Goal: Information Seeking & Learning: Learn about a topic

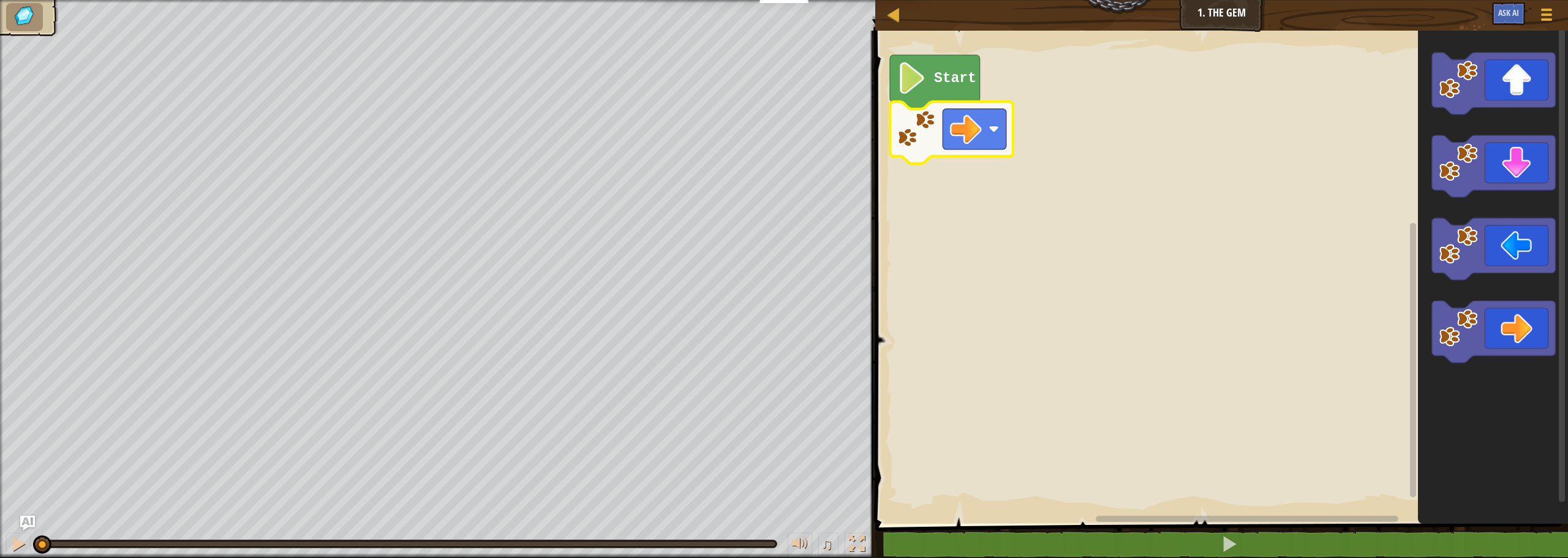
click at [993, 129] on image "Blockly Workspace" at bounding box center [993, 129] width 10 height 10
click at [941, 85] on text "Start" at bounding box center [954, 79] width 42 height 16
click at [920, 83] on image "Blockly Workspace" at bounding box center [912, 78] width 30 height 32
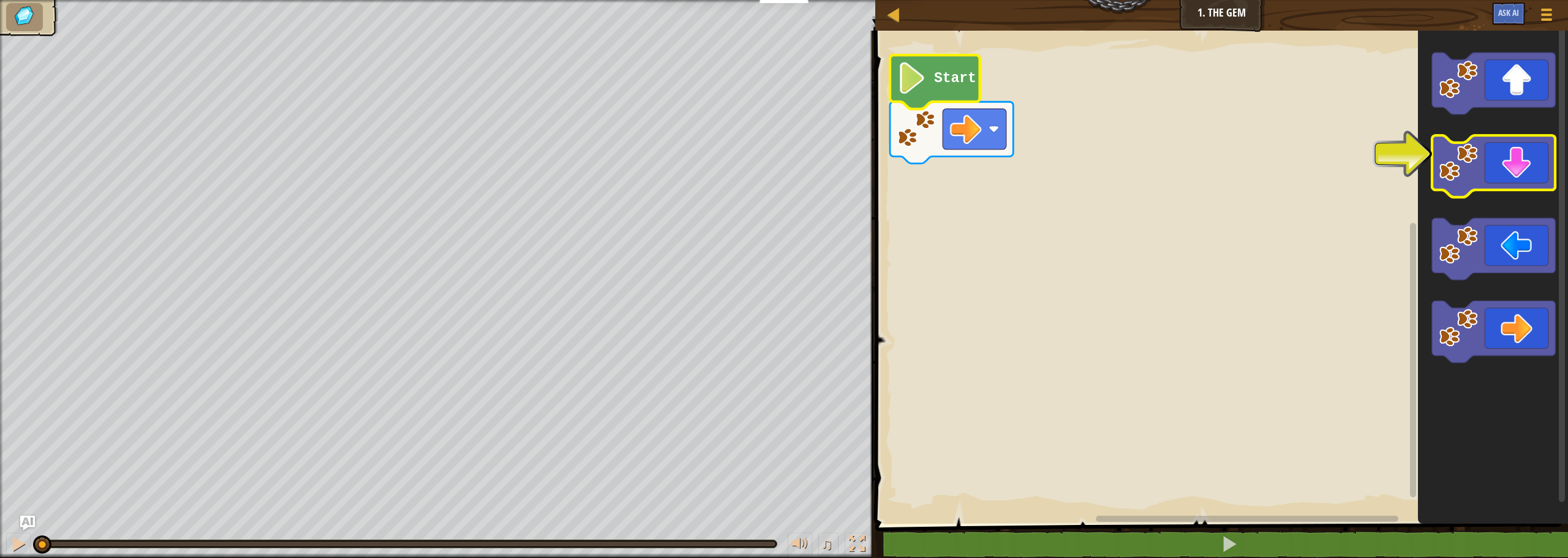
click at [1525, 164] on icon "Blockly Workspace" at bounding box center [1493, 166] width 123 height 62
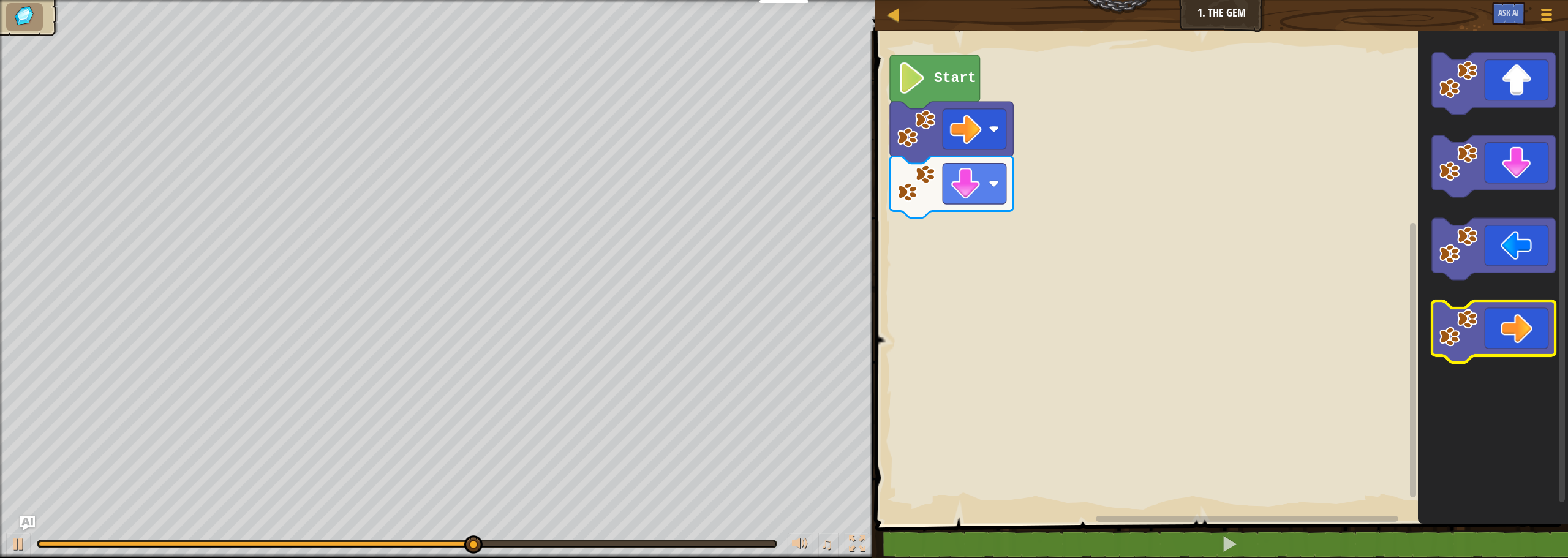
click at [1519, 341] on icon "Blockly Workspace" at bounding box center [1493, 332] width 123 height 62
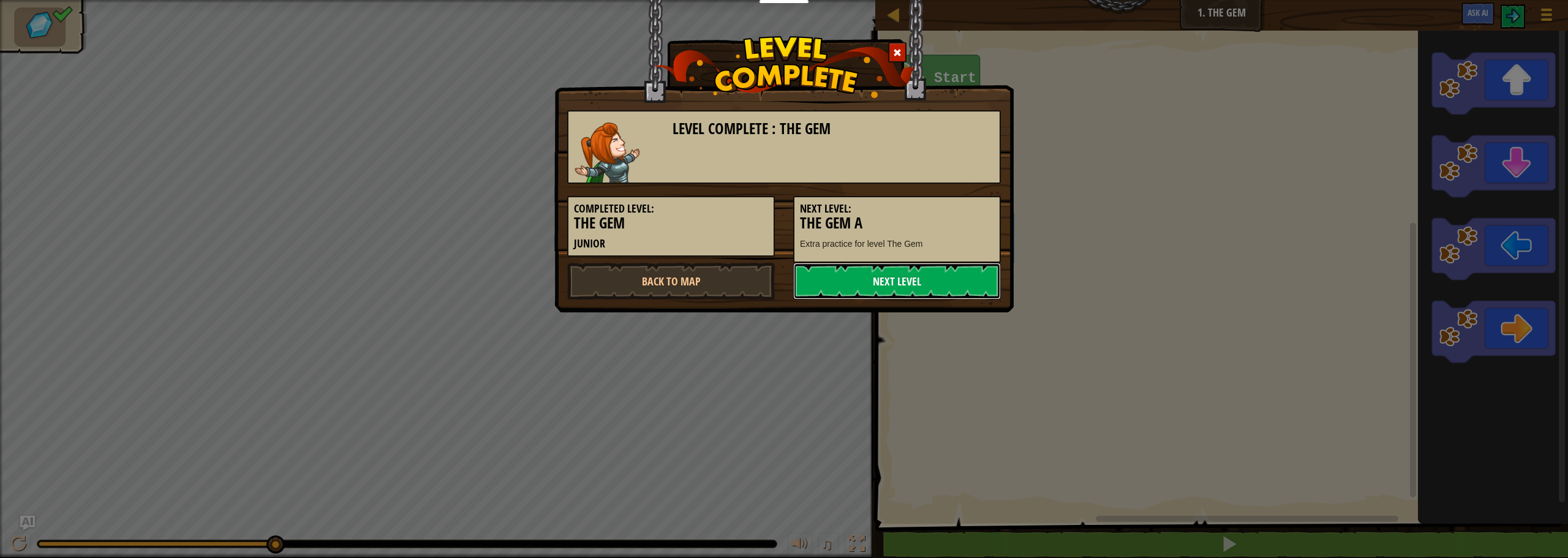
click at [930, 284] on link "Next Level" at bounding box center [897, 281] width 207 height 37
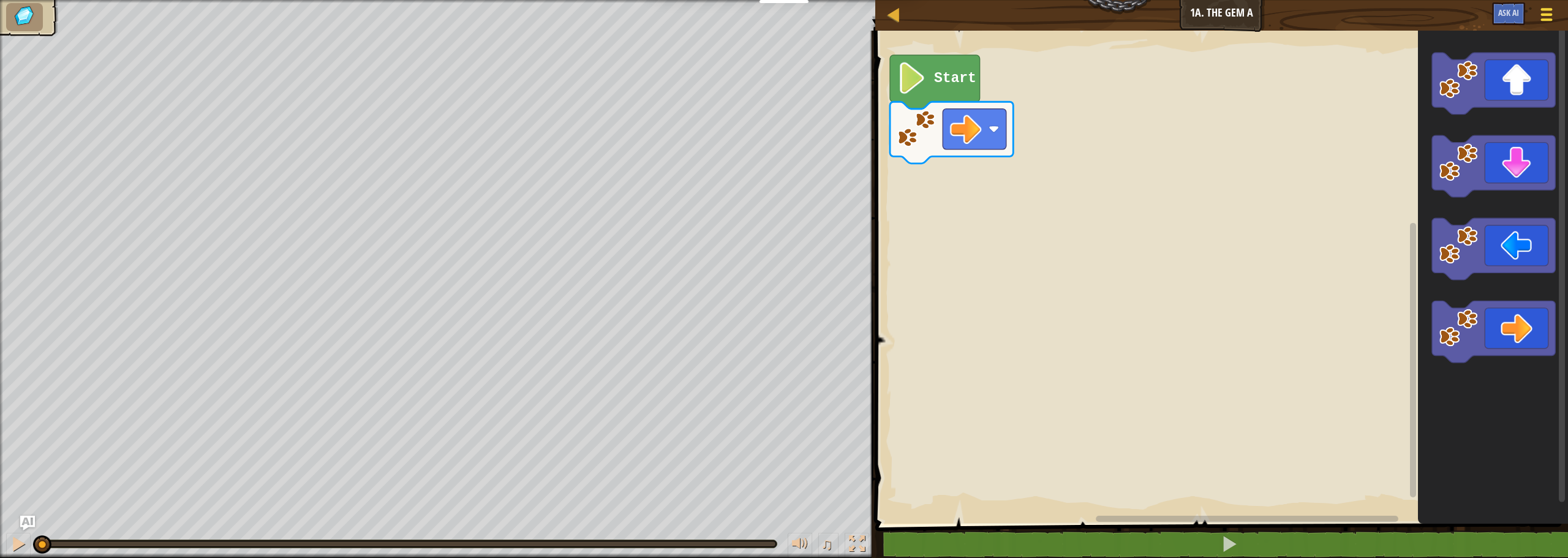
click at [1551, 15] on span at bounding box center [1547, 14] width 12 height 2
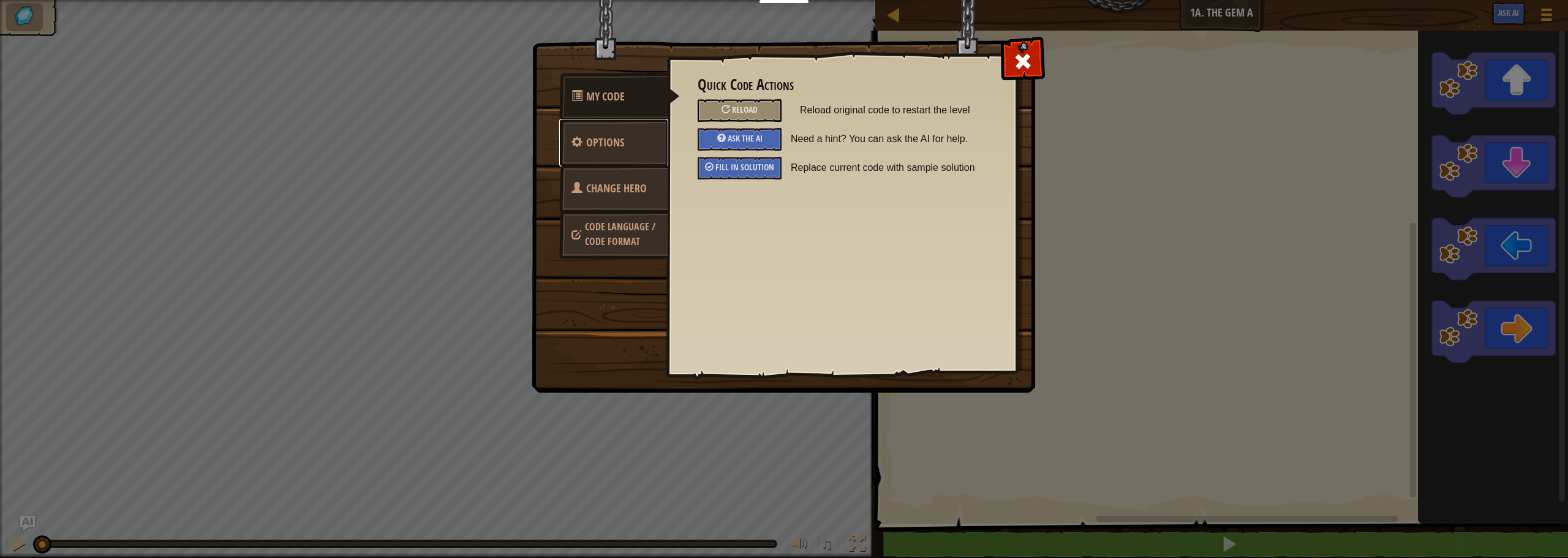
click at [620, 149] on span "Options" at bounding box center [606, 142] width 38 height 15
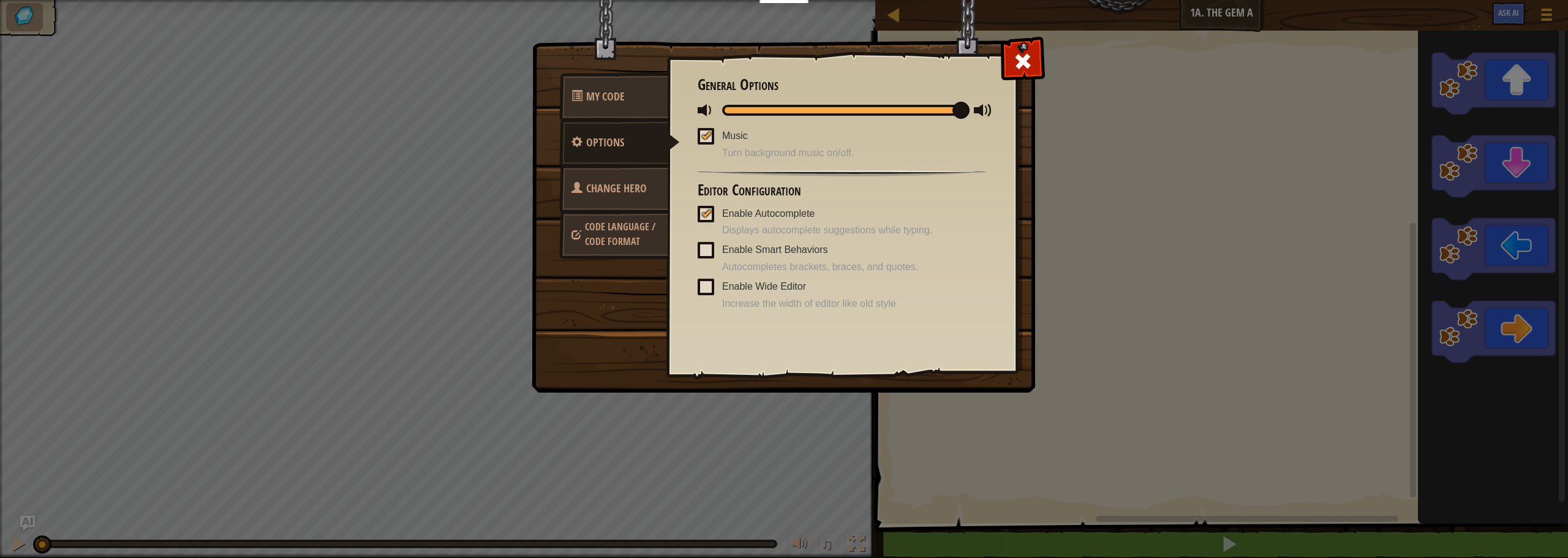
click at [708, 135] on div at bounding box center [706, 135] width 9 height 10
click at [0, 0] on input "Music" at bounding box center [0, 0] width 0 height 0
click at [705, 111] on span at bounding box center [706, 110] width 18 height 18
click at [741, 108] on div at bounding box center [841, 110] width 239 height 11
drag, startPoint x: 740, startPoint y: 108, endPoint x: 714, endPoint y: 113, distance: 26.5
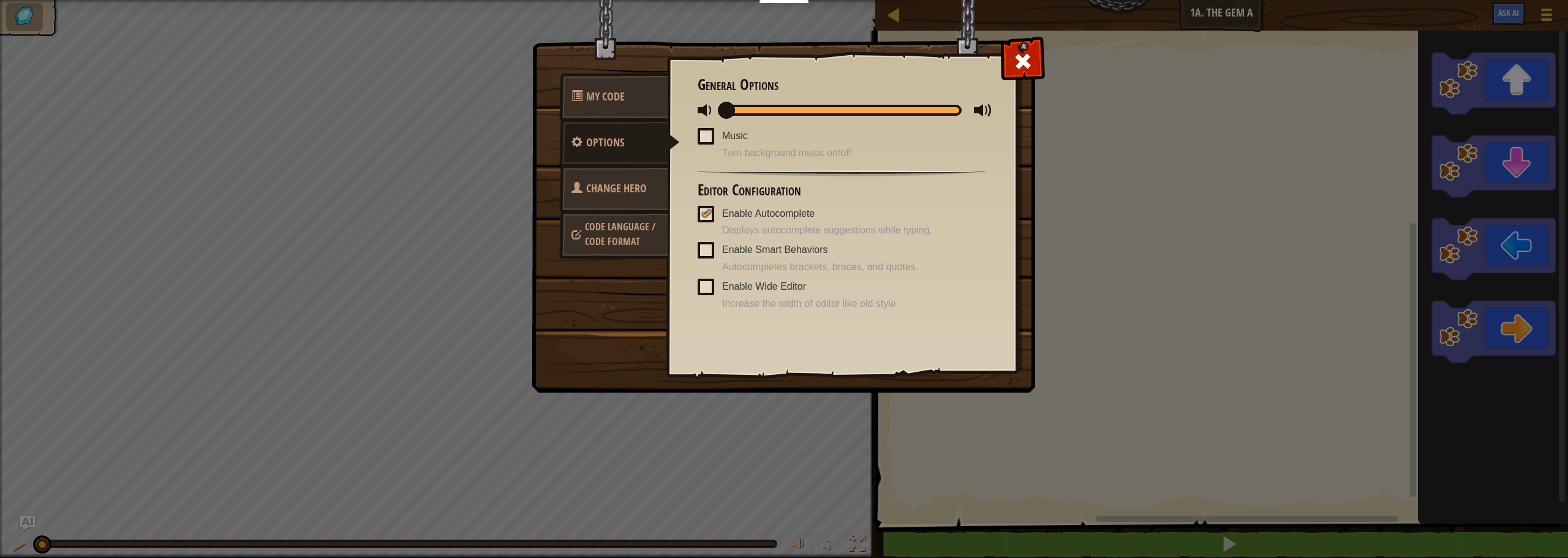
click at [714, 113] on div at bounding box center [842, 110] width 288 height 15
click at [1030, 61] on span at bounding box center [1023, 61] width 20 height 20
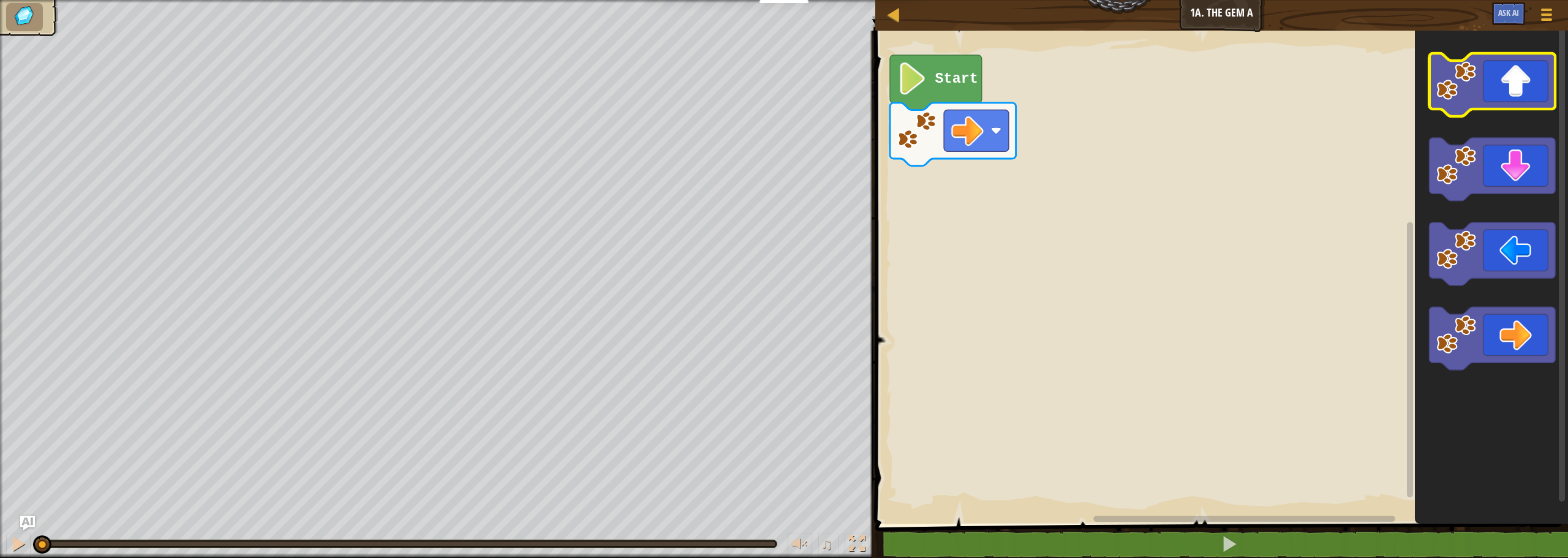
click at [1505, 88] on icon "Blockly Workspace" at bounding box center [1492, 85] width 126 height 63
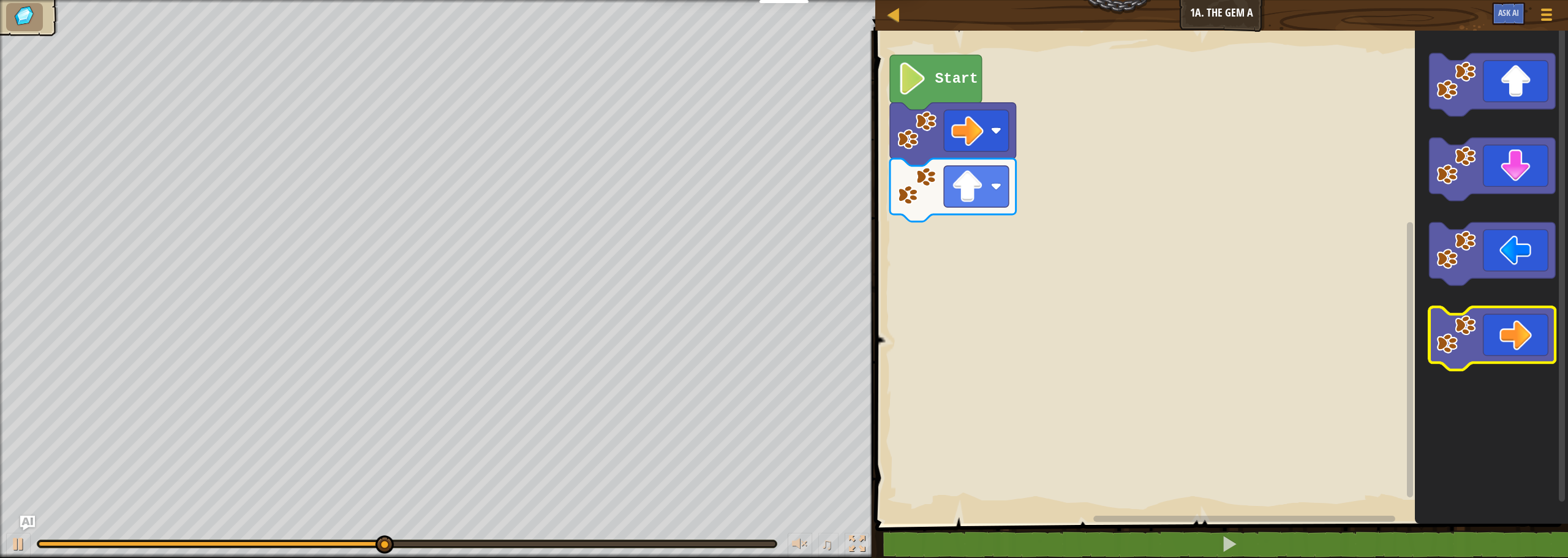
click at [1516, 325] on icon "Blockly Workspace" at bounding box center [1492, 339] width 126 height 63
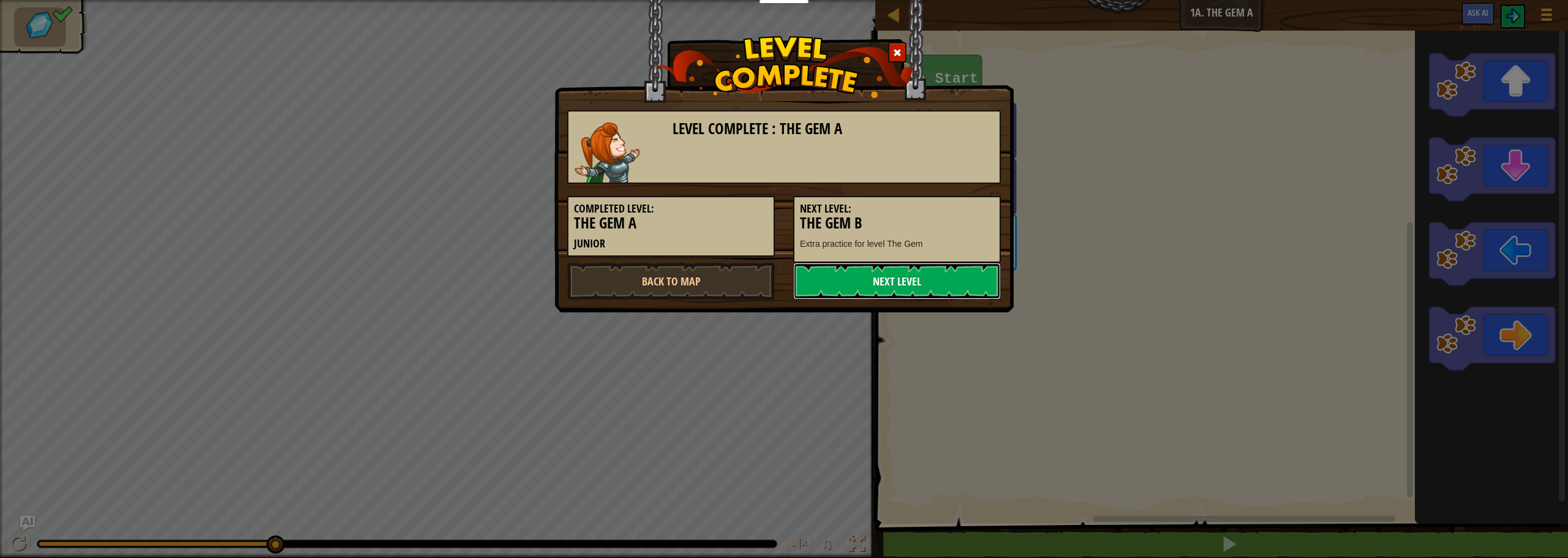
click at [891, 280] on link "Next Level" at bounding box center [897, 281] width 207 height 37
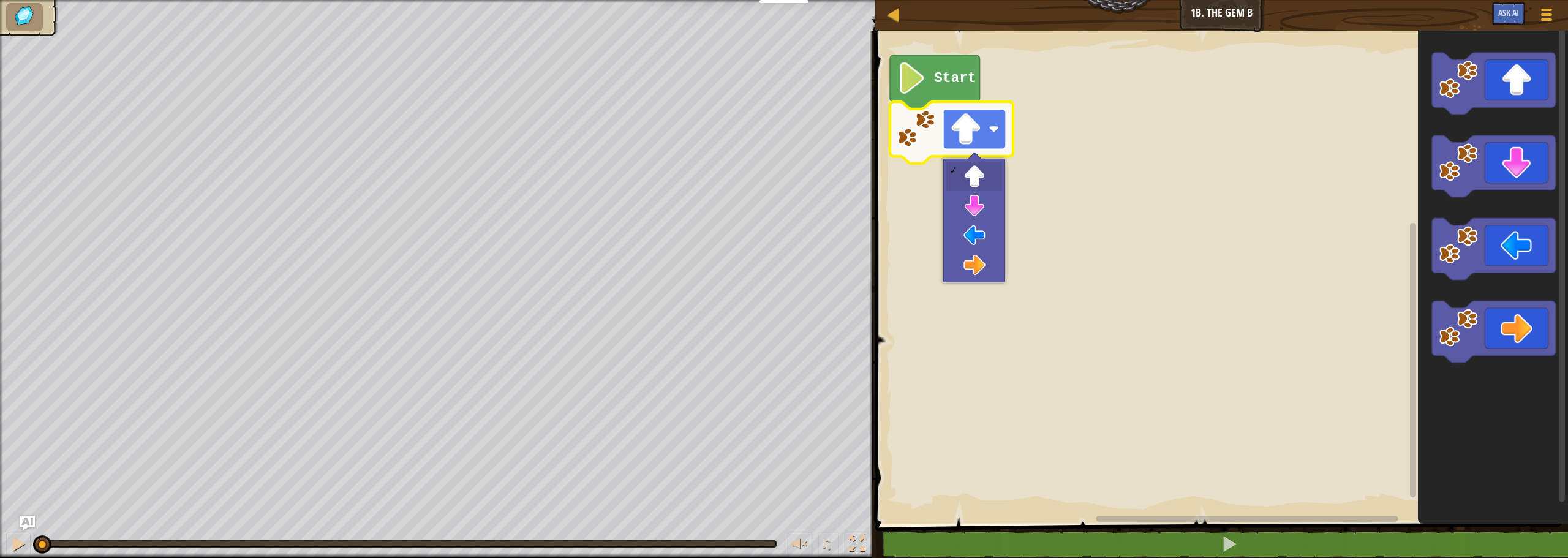
click at [965, 134] on image "Blockly Workspace" at bounding box center [965, 129] width 32 height 32
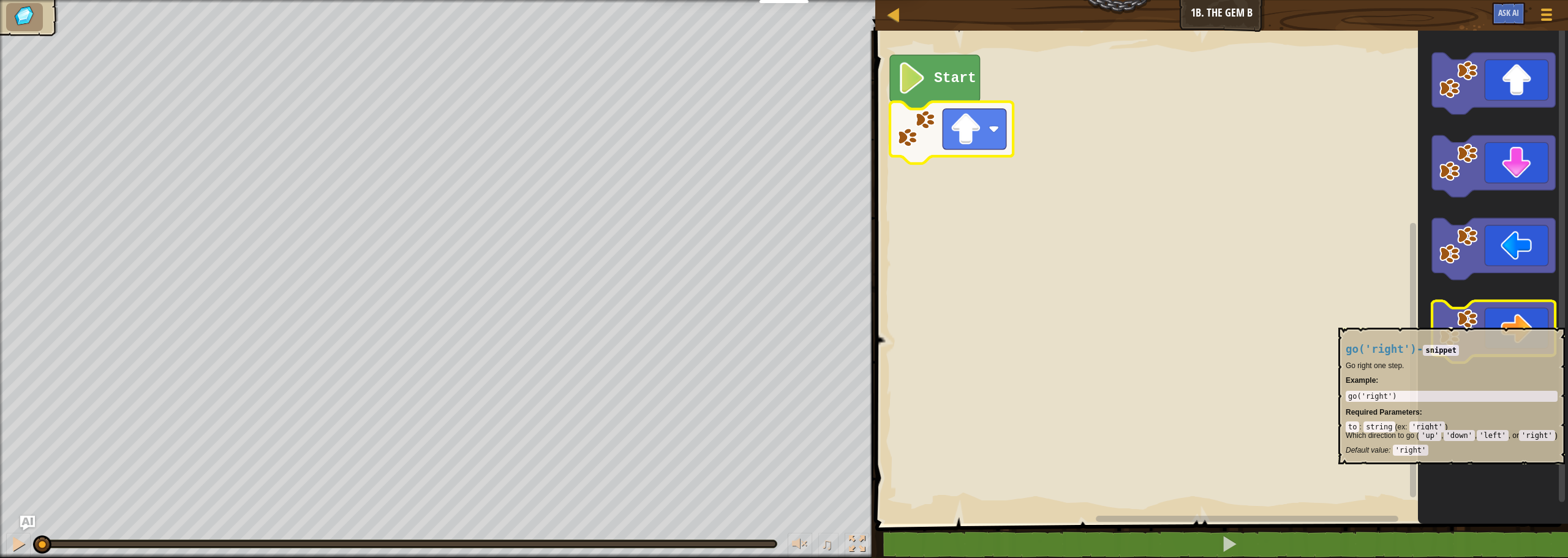
click at [1514, 322] on icon "Blockly Workspace" at bounding box center [1493, 332] width 123 height 62
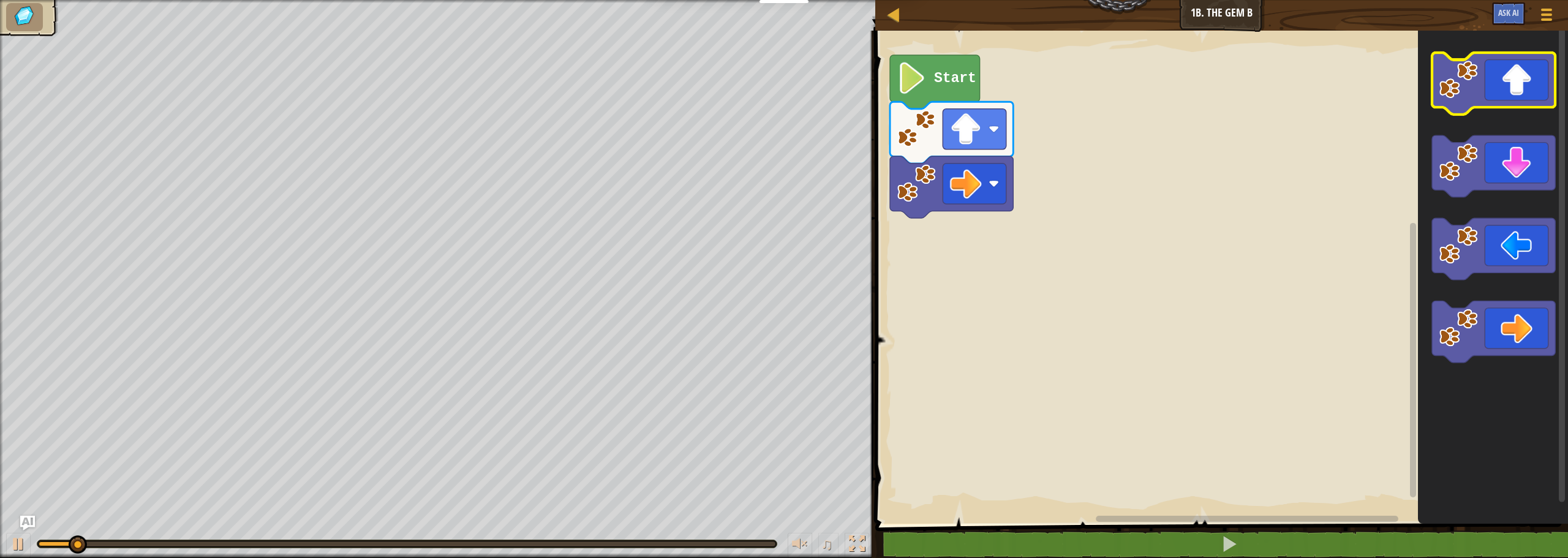
click at [1500, 81] on icon "Blockly Workspace" at bounding box center [1493, 84] width 123 height 62
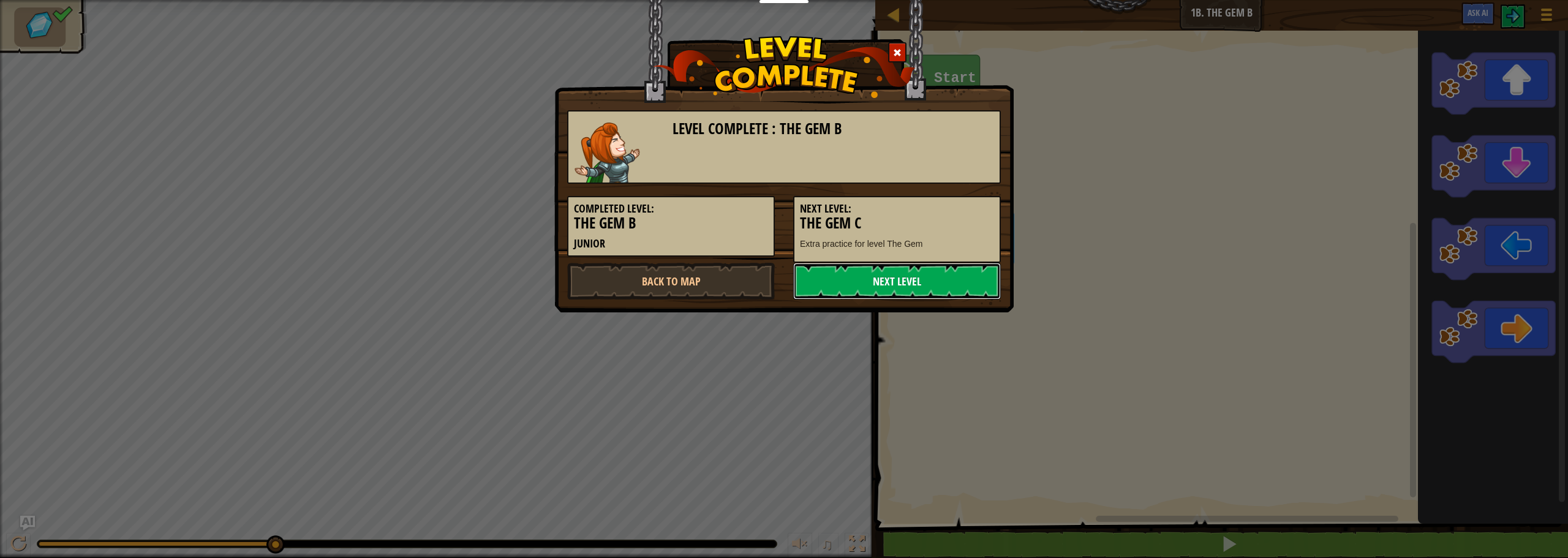
click at [933, 278] on link "Next Level" at bounding box center [897, 281] width 207 height 37
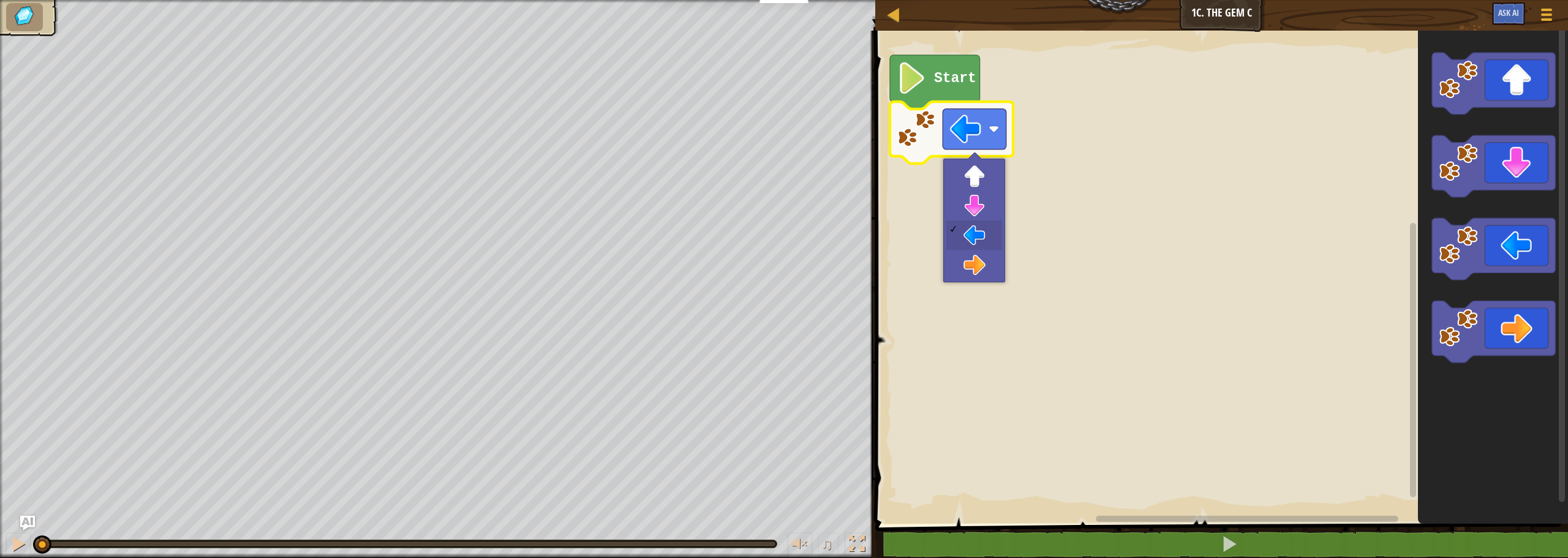
click at [991, 127] on image "Blockly Workspace" at bounding box center [993, 129] width 10 height 10
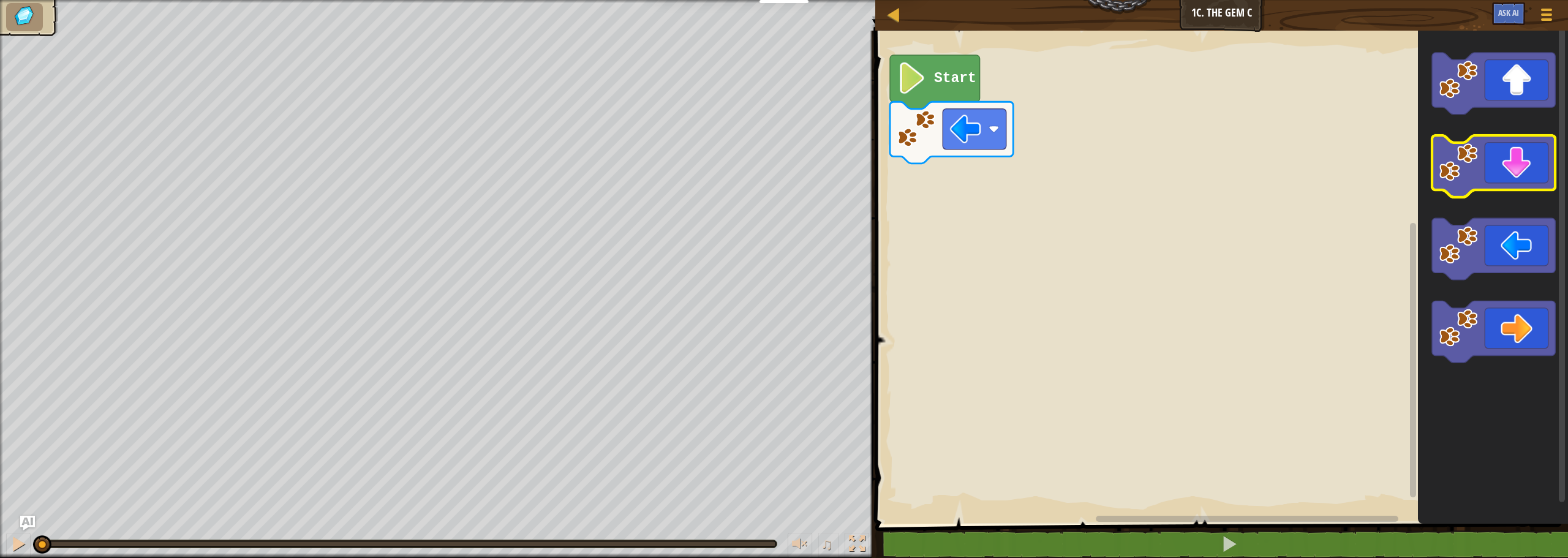
click at [1521, 159] on icon "Blockly Workspace" at bounding box center [1493, 166] width 123 height 62
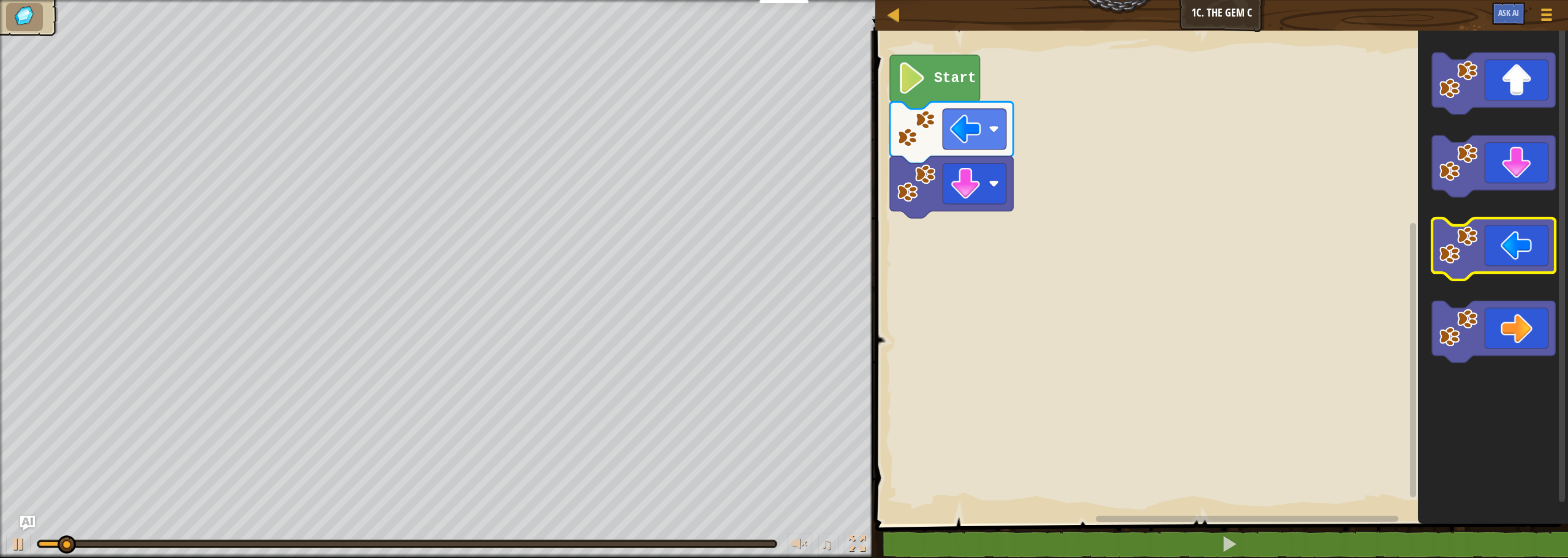
click at [1512, 244] on icon "Blockly Workspace" at bounding box center [1493, 249] width 123 height 62
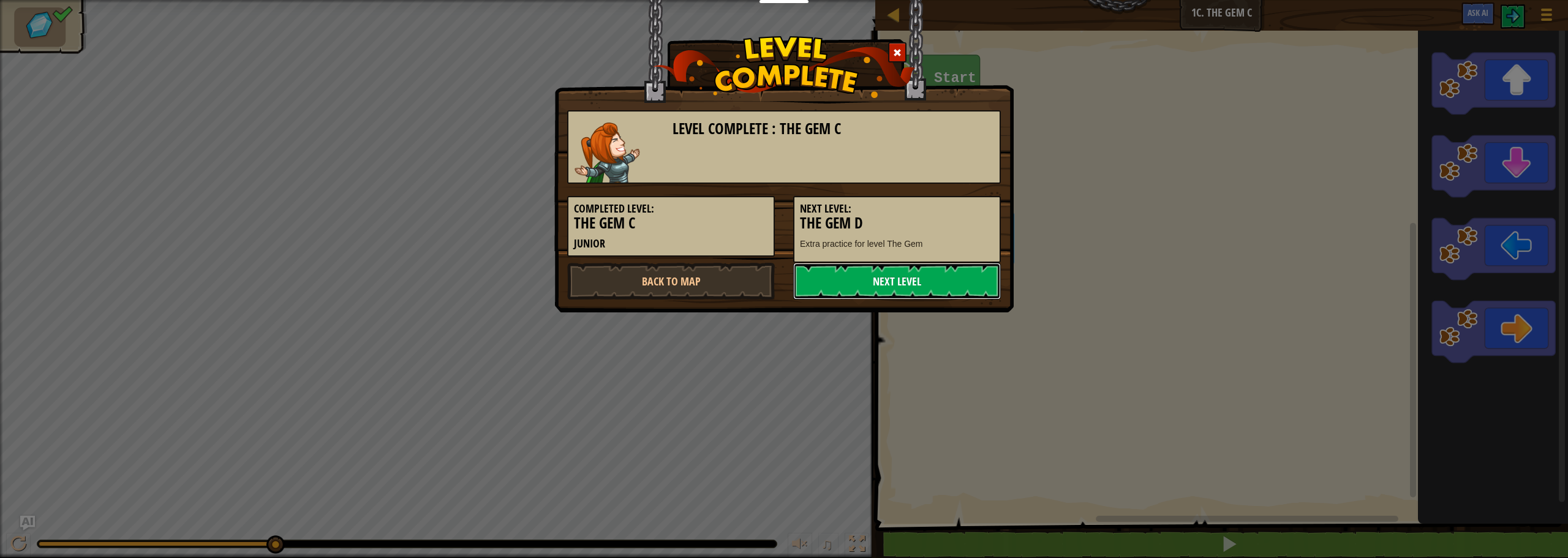
click at [886, 289] on link "Next Level" at bounding box center [897, 281] width 207 height 37
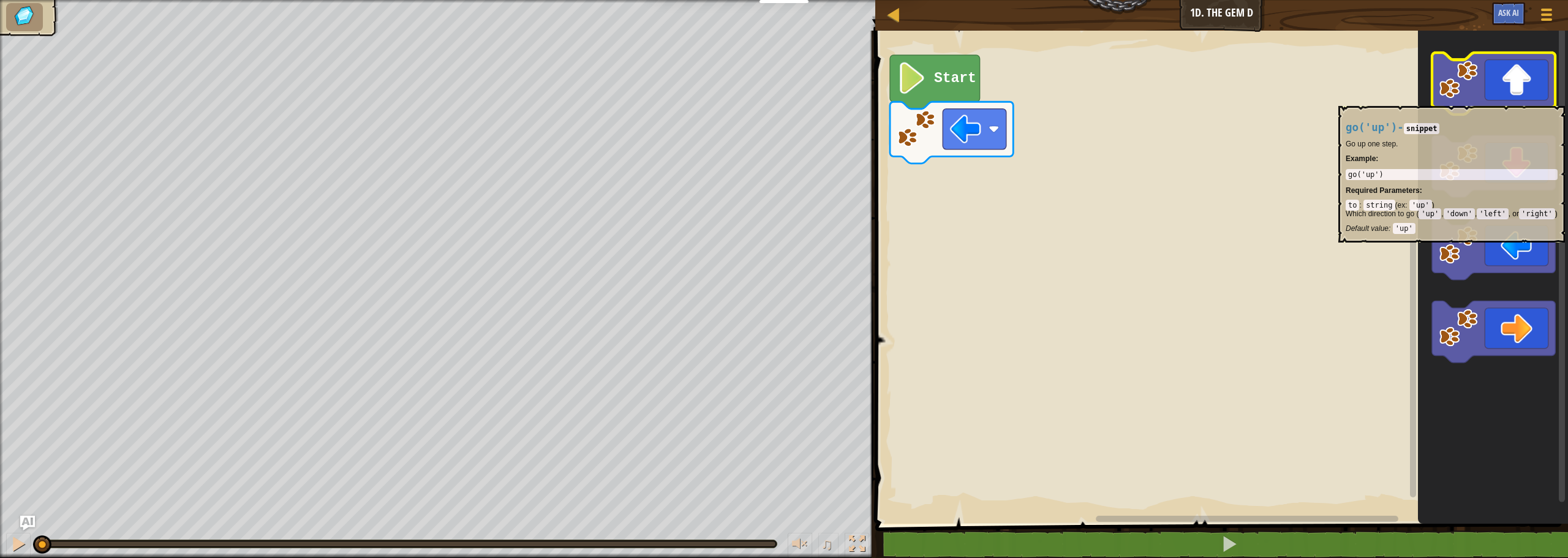
click at [1491, 100] on icon "Blockly Workspace" at bounding box center [1493, 84] width 123 height 62
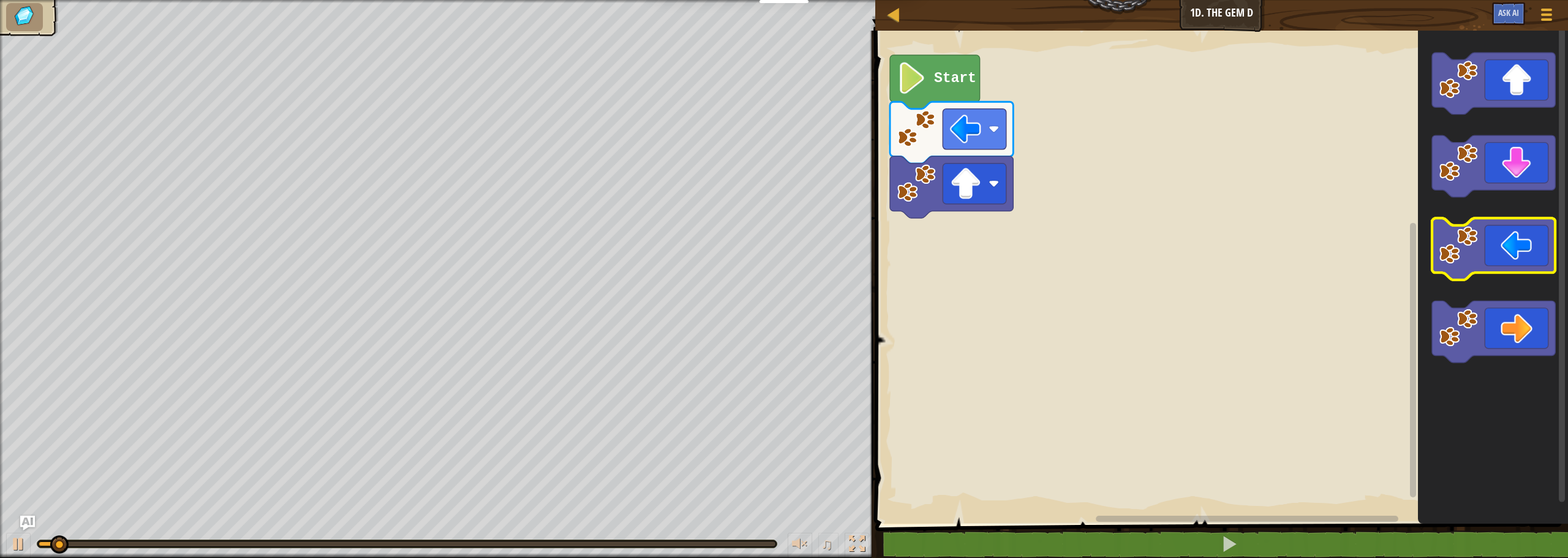
click at [1511, 250] on icon "Blockly Workspace" at bounding box center [1493, 249] width 123 height 62
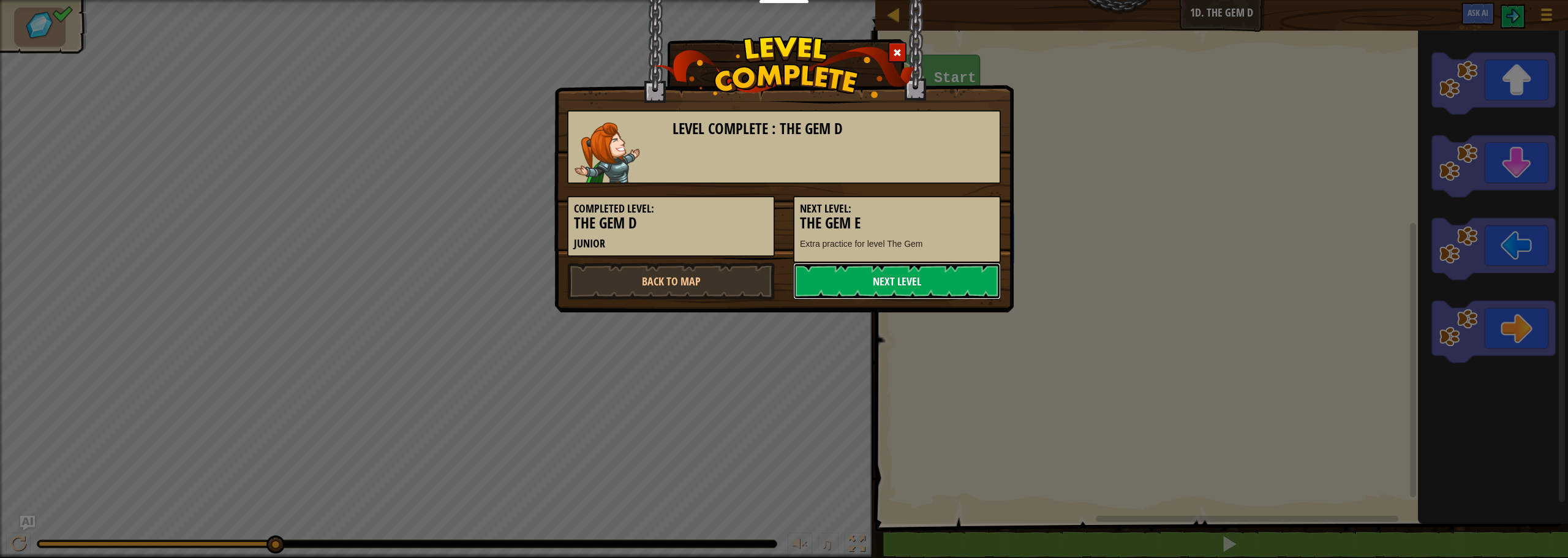
click at [935, 283] on link "Next Level" at bounding box center [897, 281] width 207 height 37
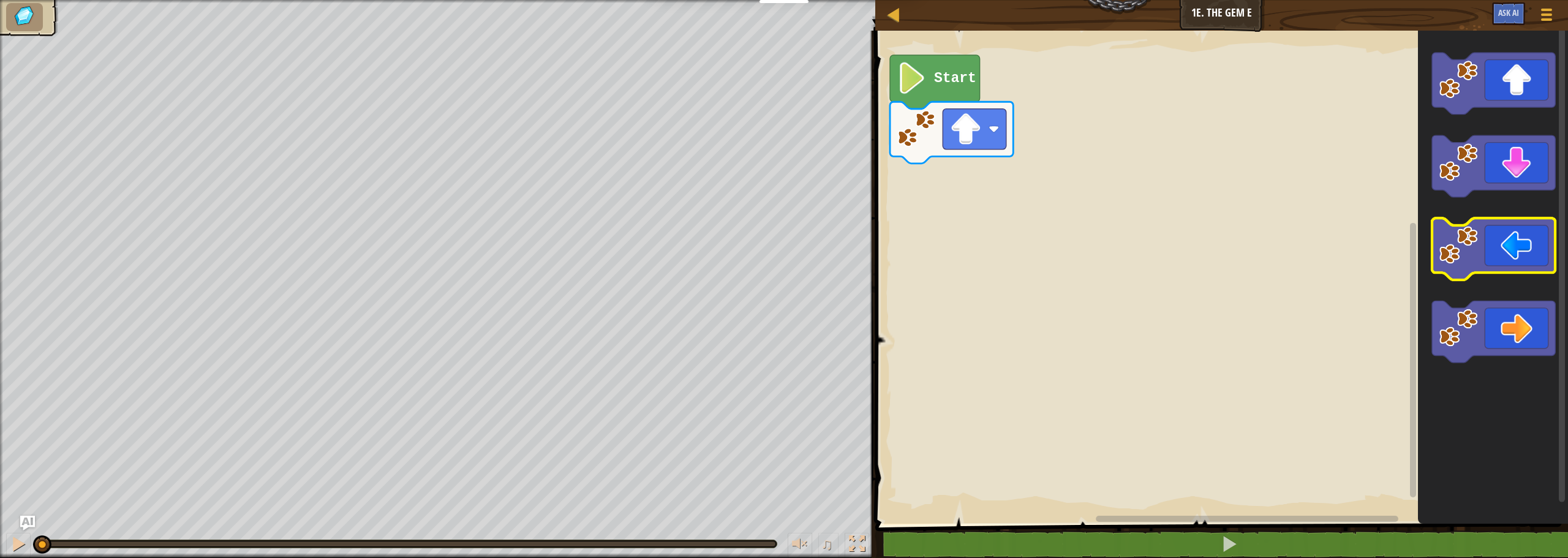
click at [1509, 252] on icon "Blockly Workspace" at bounding box center [1493, 249] width 123 height 62
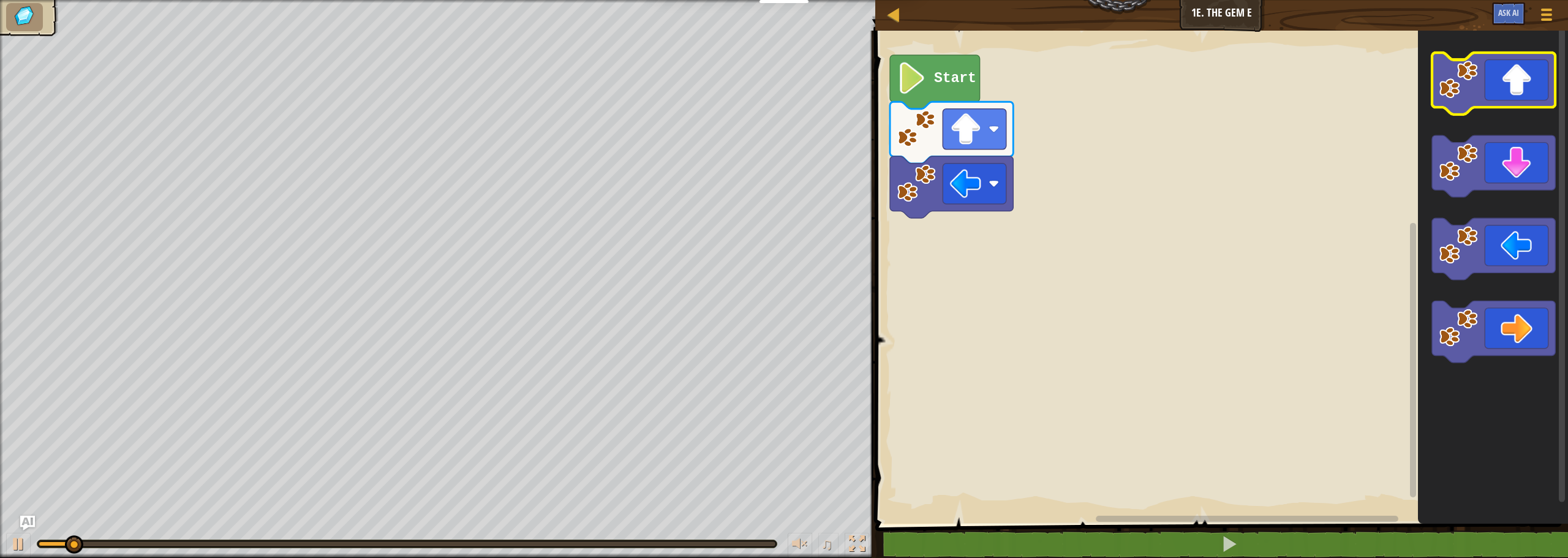
click at [1502, 84] on icon "Blockly Workspace" at bounding box center [1493, 84] width 123 height 62
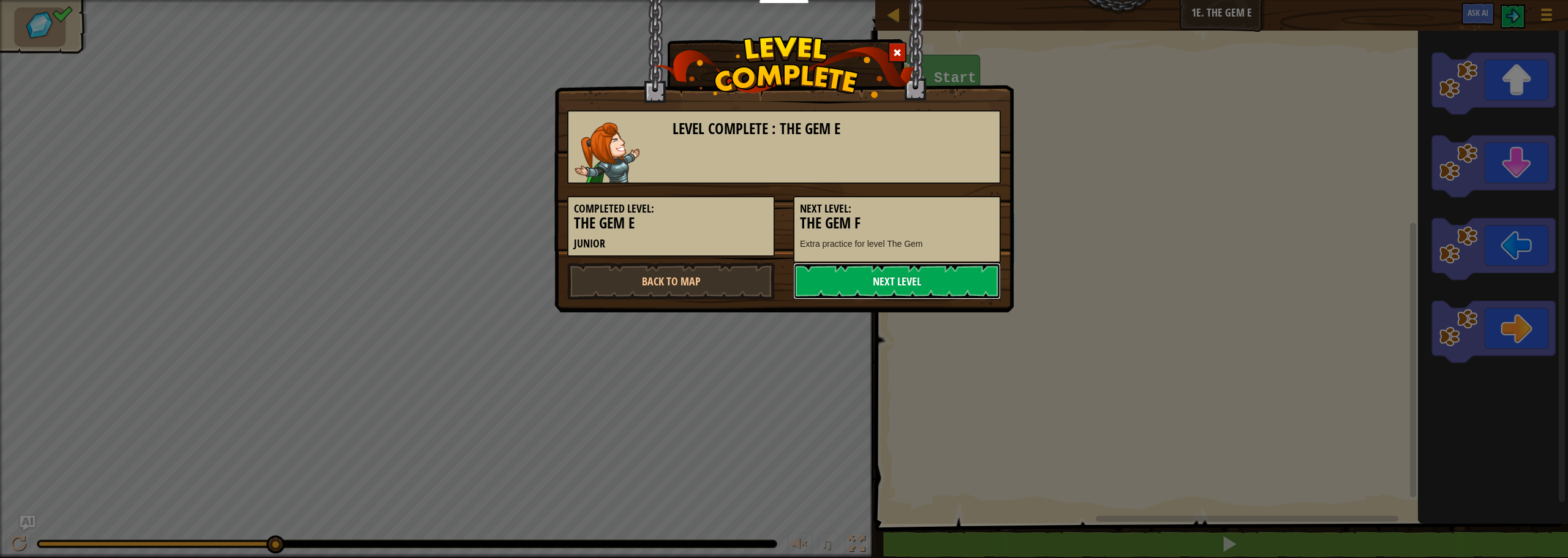
click at [912, 280] on link "Next Level" at bounding box center [897, 281] width 207 height 37
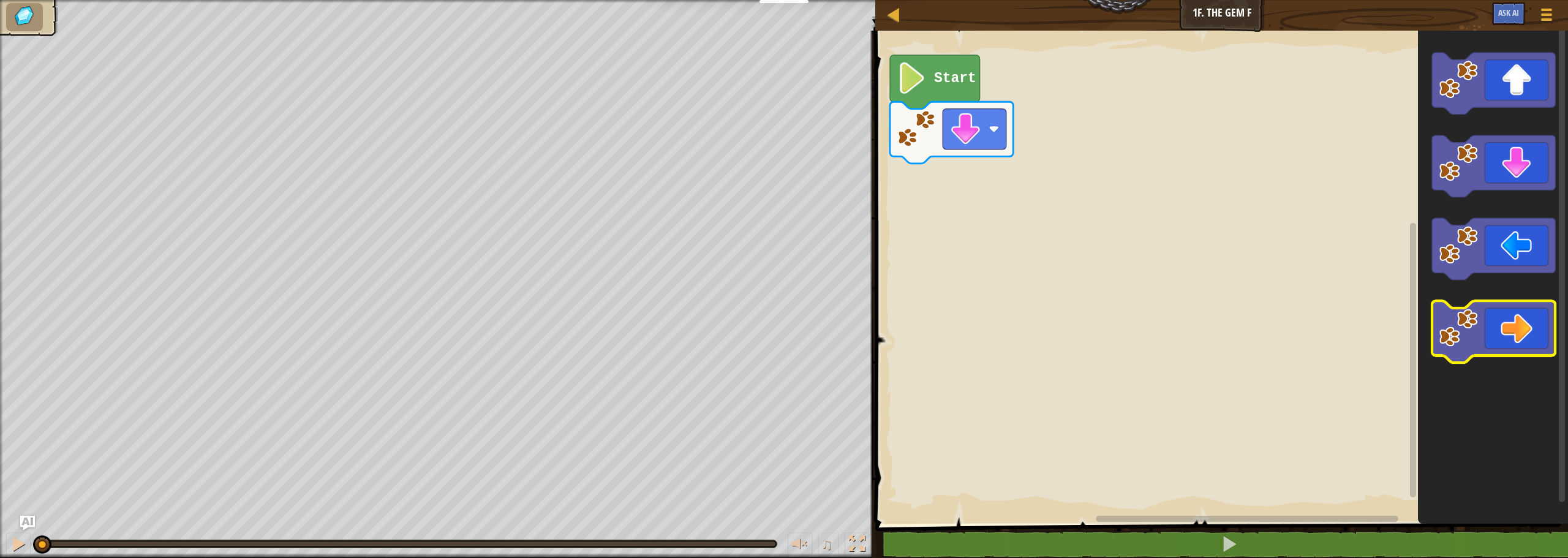
click at [1504, 322] on icon "Blockly Workspace" at bounding box center [1493, 332] width 123 height 62
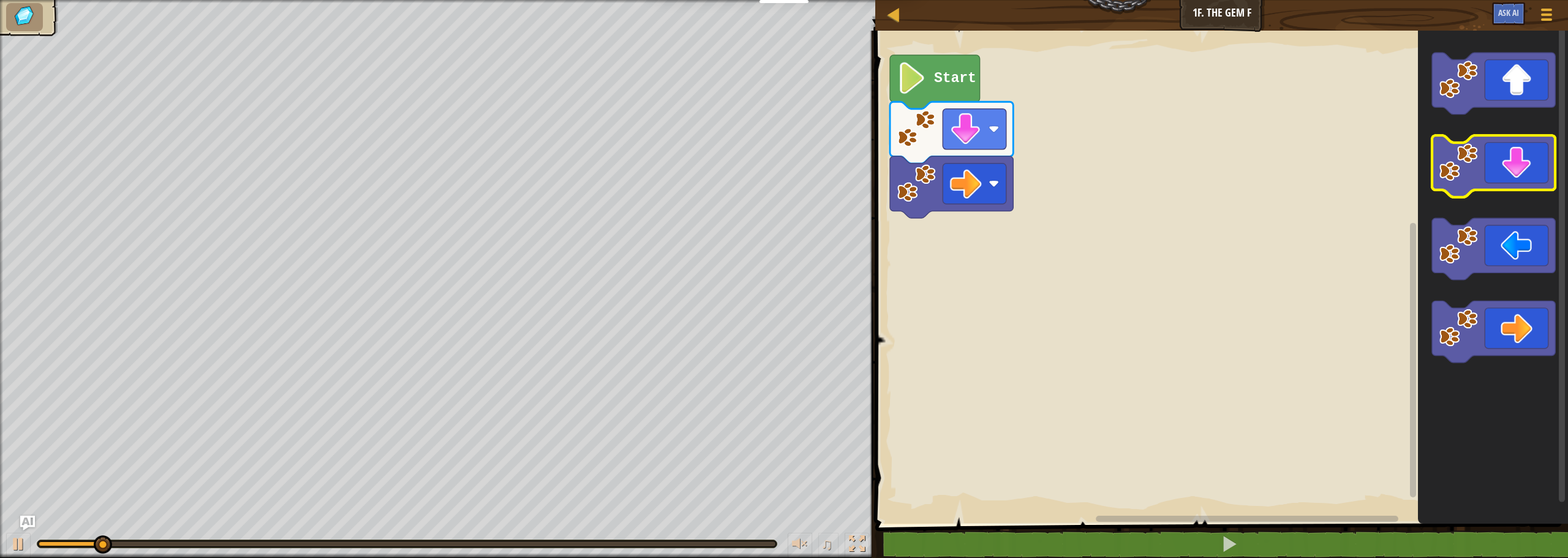
click at [1509, 174] on icon "Blockly Workspace" at bounding box center [1493, 166] width 123 height 62
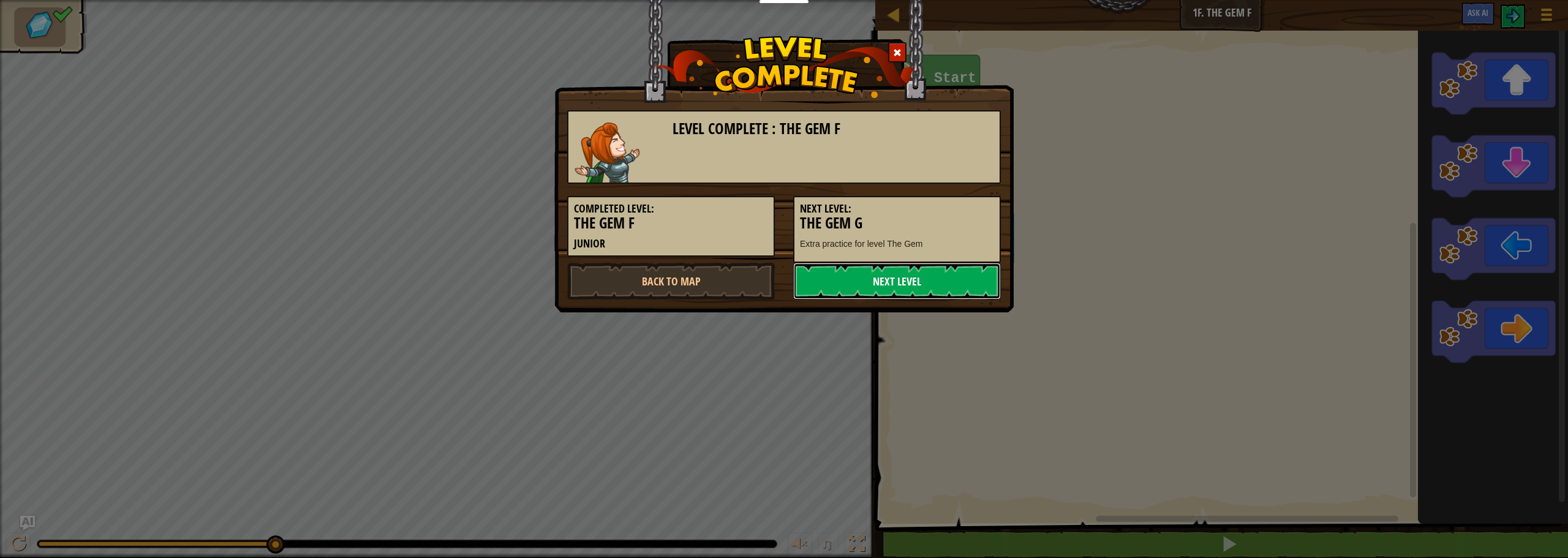
click at [905, 282] on link "Next Level" at bounding box center [897, 281] width 207 height 37
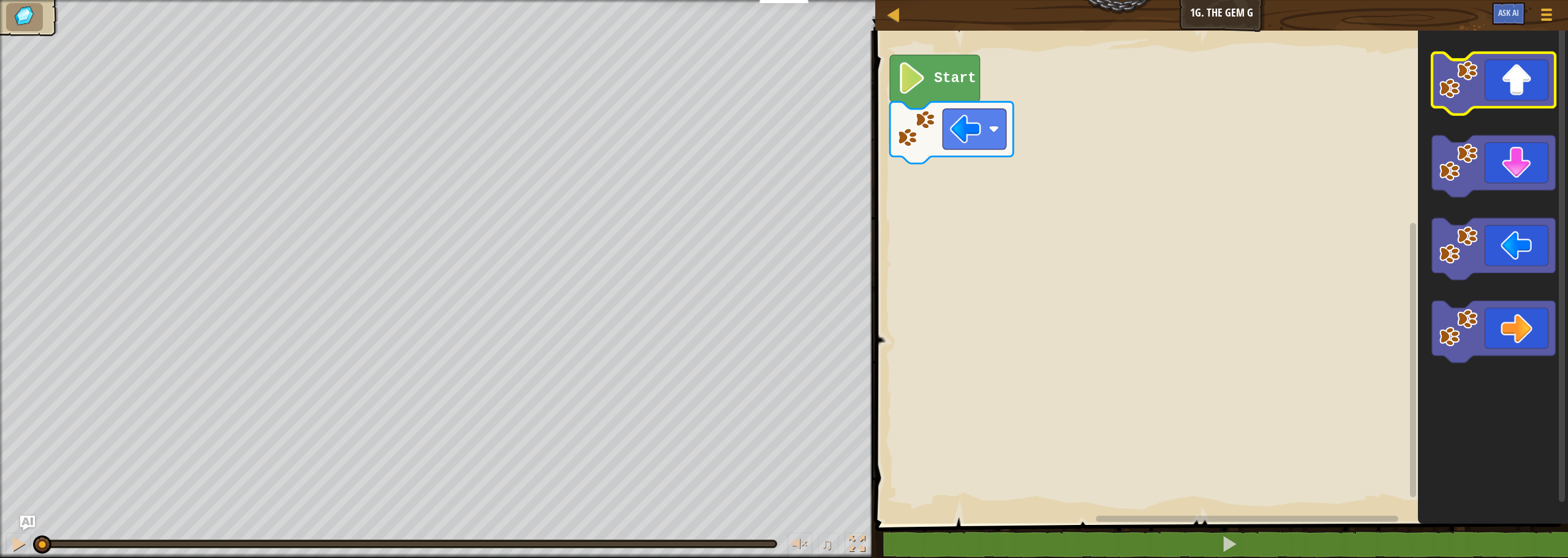
click at [1524, 99] on icon "Blockly Workspace" at bounding box center [1493, 84] width 123 height 62
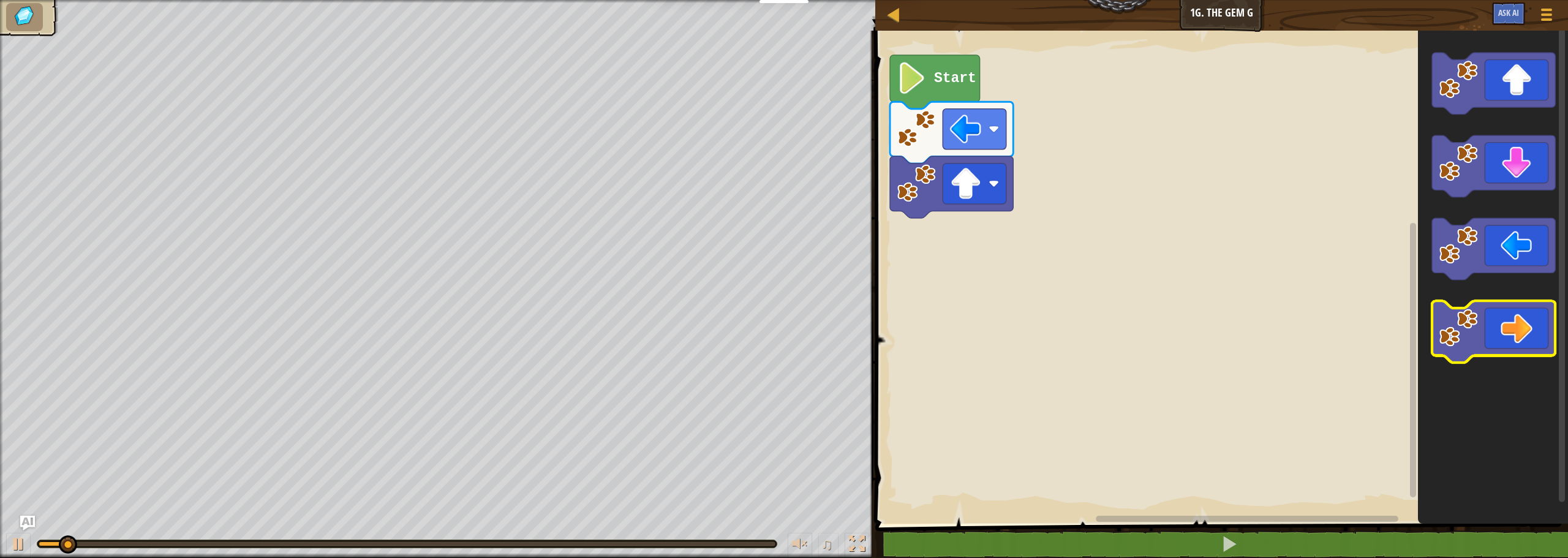
click at [1511, 334] on icon "Blockly Workspace" at bounding box center [1493, 332] width 123 height 62
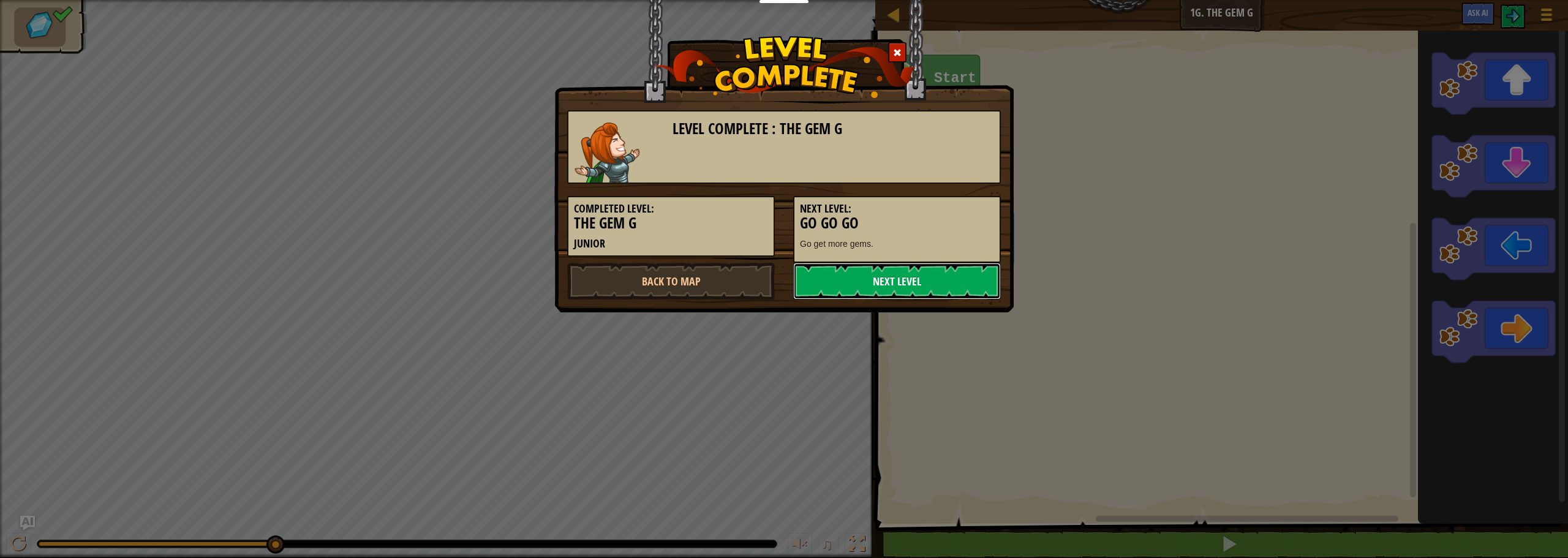
click at [896, 283] on link "Next Level" at bounding box center [897, 281] width 207 height 37
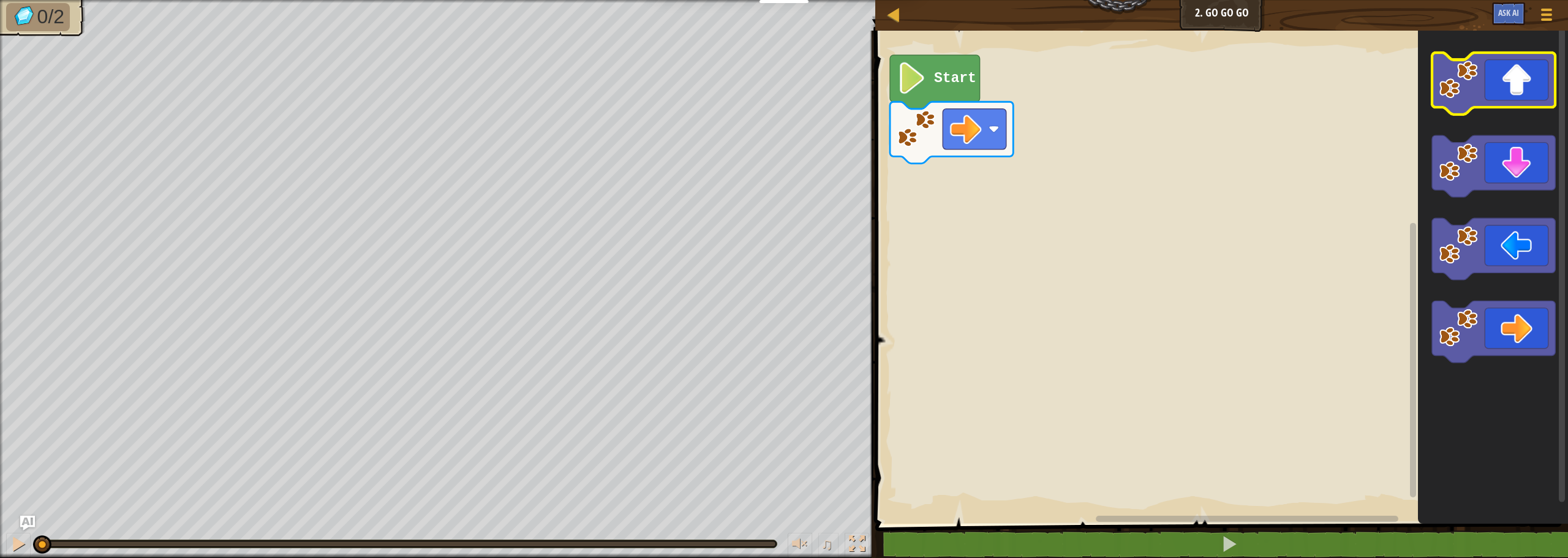
click at [1512, 90] on icon "Blockly Workspace" at bounding box center [1493, 84] width 123 height 62
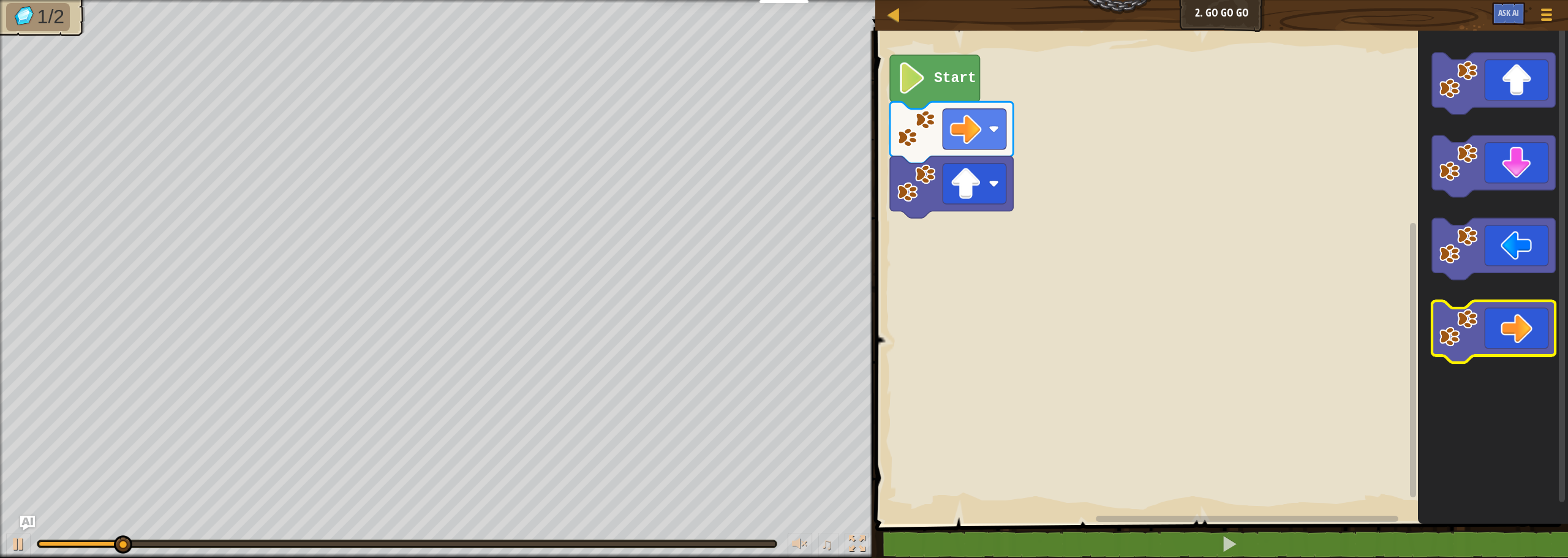
click at [1511, 324] on icon "Blockly Workspace" at bounding box center [1493, 332] width 123 height 62
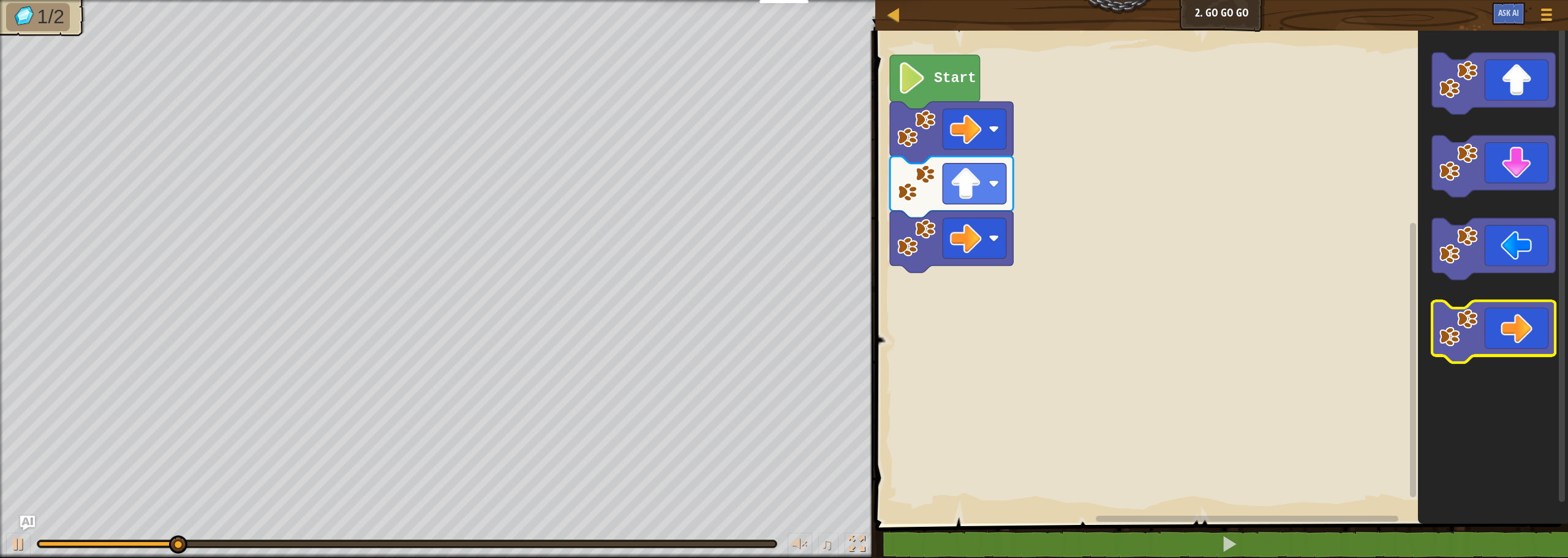
click at [1511, 324] on icon "Blockly Workspace" at bounding box center [1493, 332] width 123 height 62
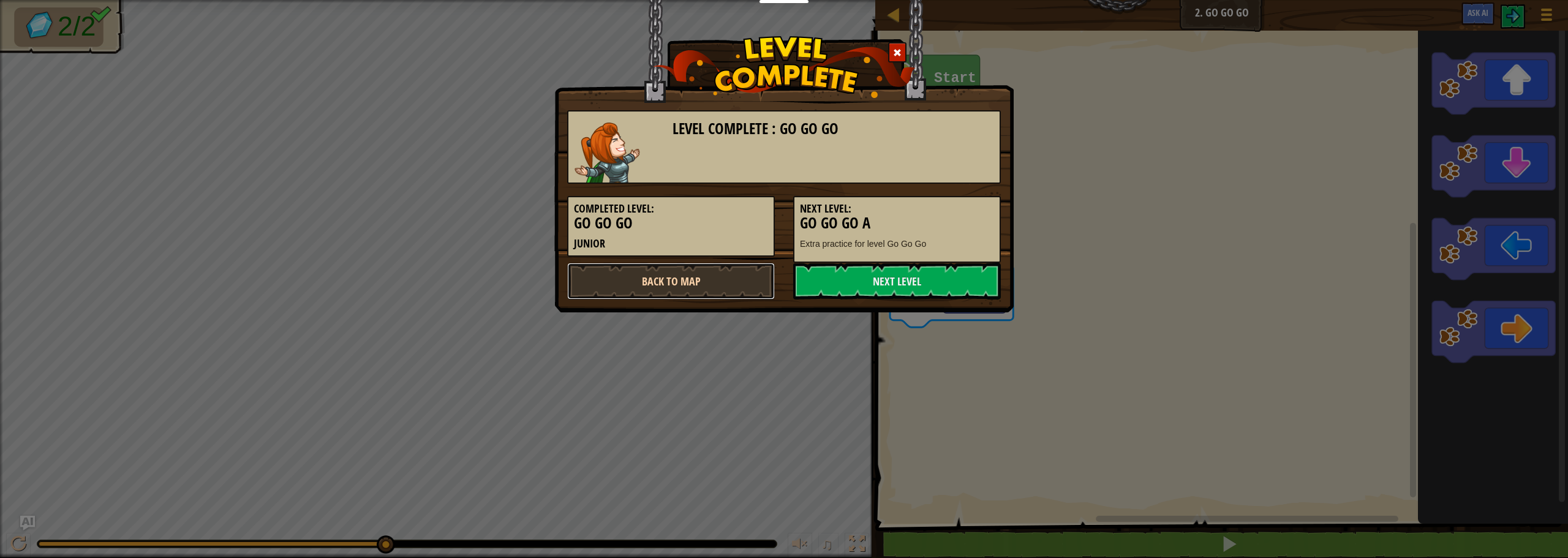
click at [671, 286] on link "Back to Map" at bounding box center [671, 281] width 207 height 37
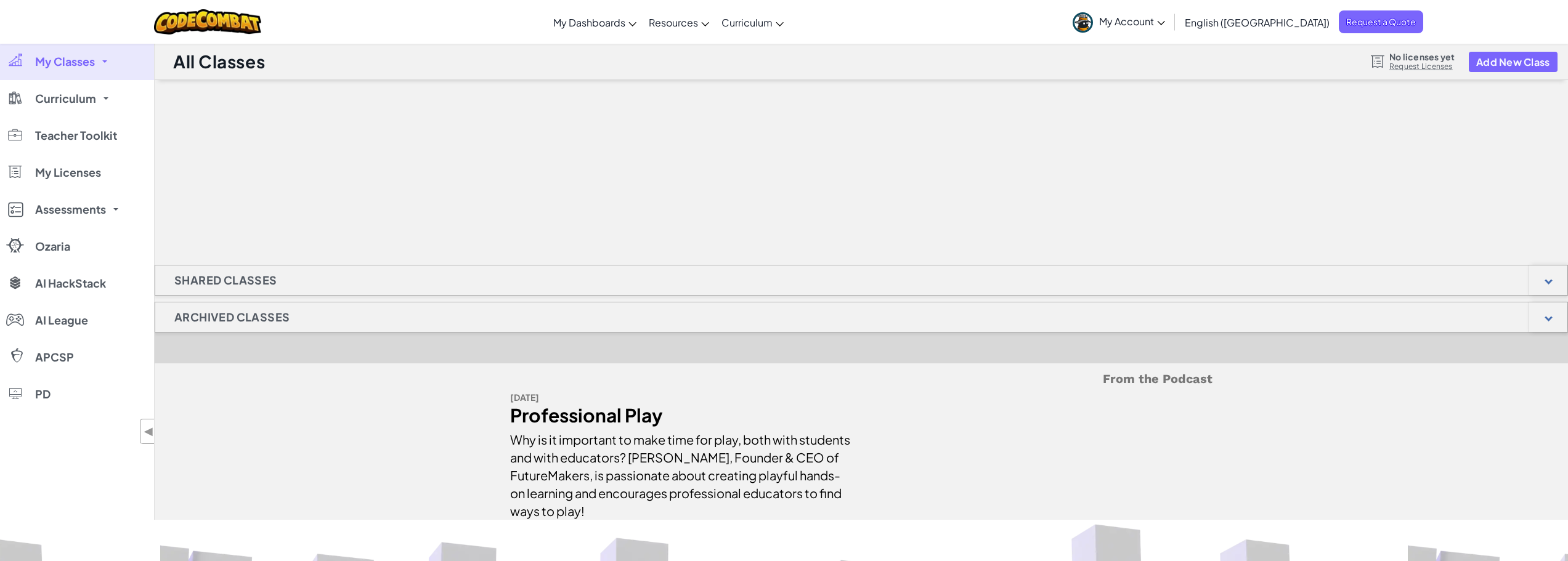
click at [232, 303] on h1 "Archived Classes" at bounding box center [232, 318] width 153 height 31
click at [233, 314] on h1 "Archived Classes" at bounding box center [232, 318] width 153 height 31
click at [252, 273] on h1 "Shared Classes" at bounding box center [226, 280] width 141 height 31
click at [56, 94] on span "Curriculum" at bounding box center [65, 98] width 61 height 11
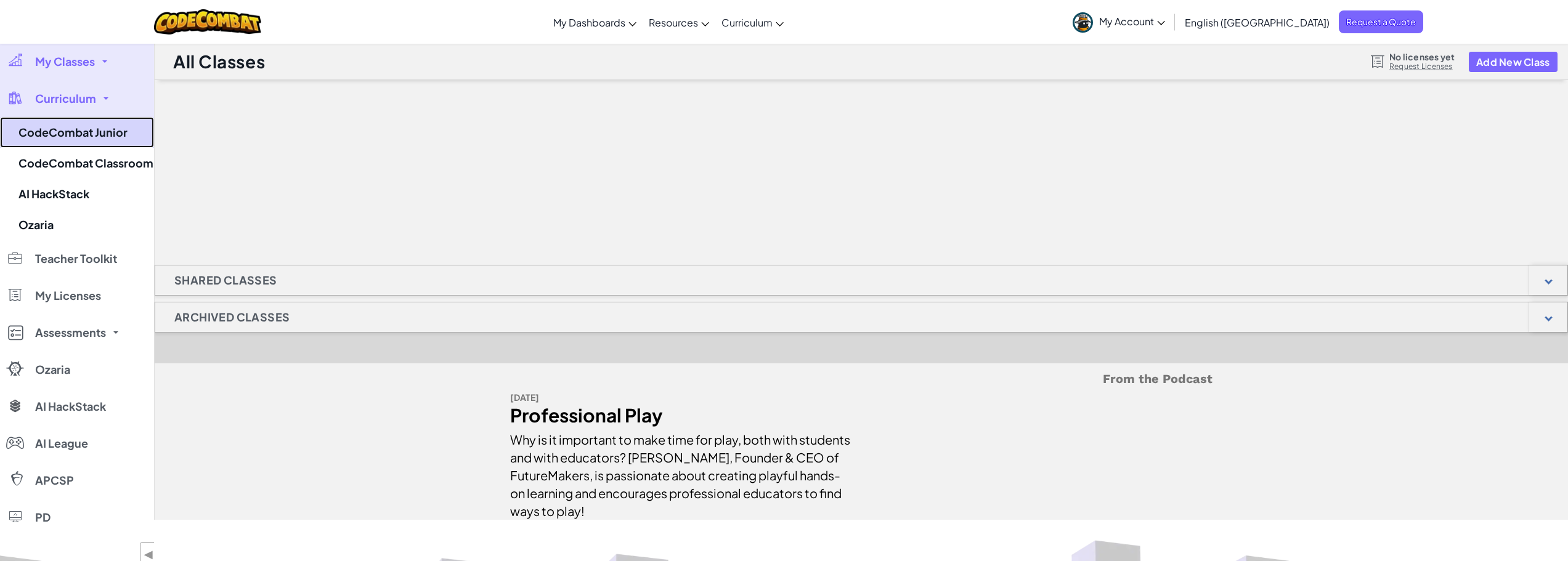
click at [77, 130] on link "CodeCombat Junior" at bounding box center [77, 132] width 154 height 31
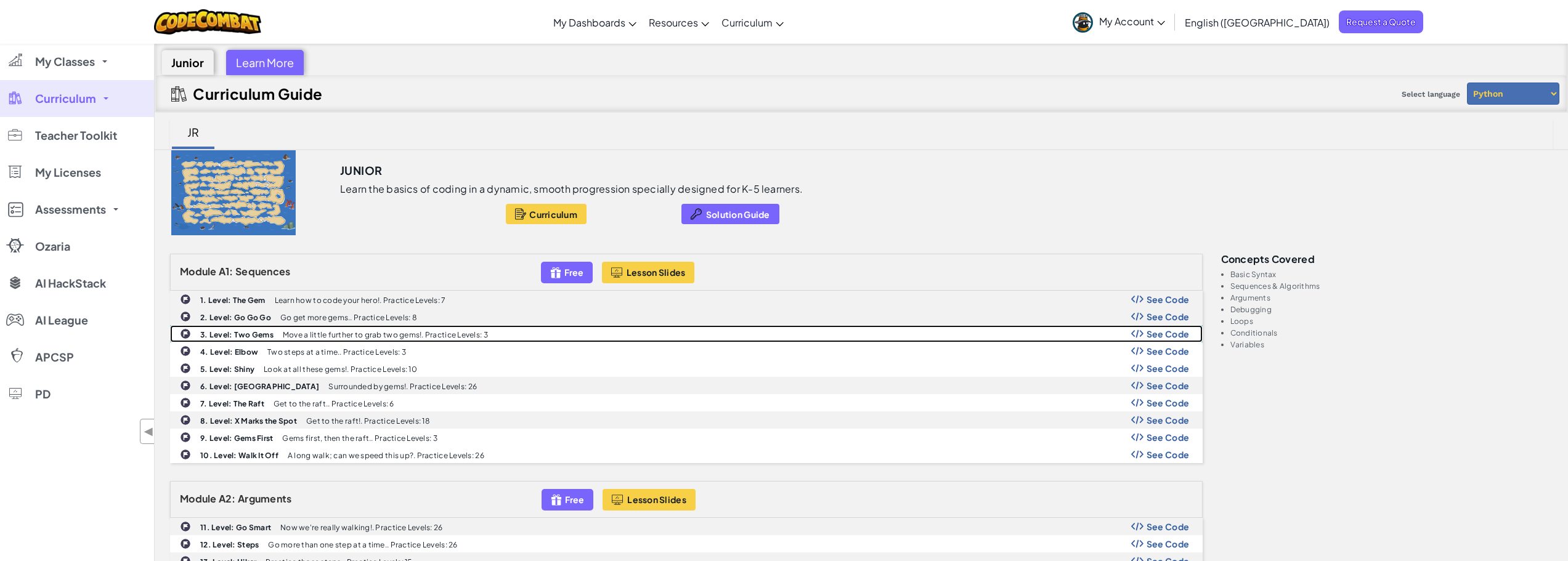
click at [395, 332] on p "Move a little further to grab two gems!. Practice Levels: 3" at bounding box center [385, 335] width 205 height 8
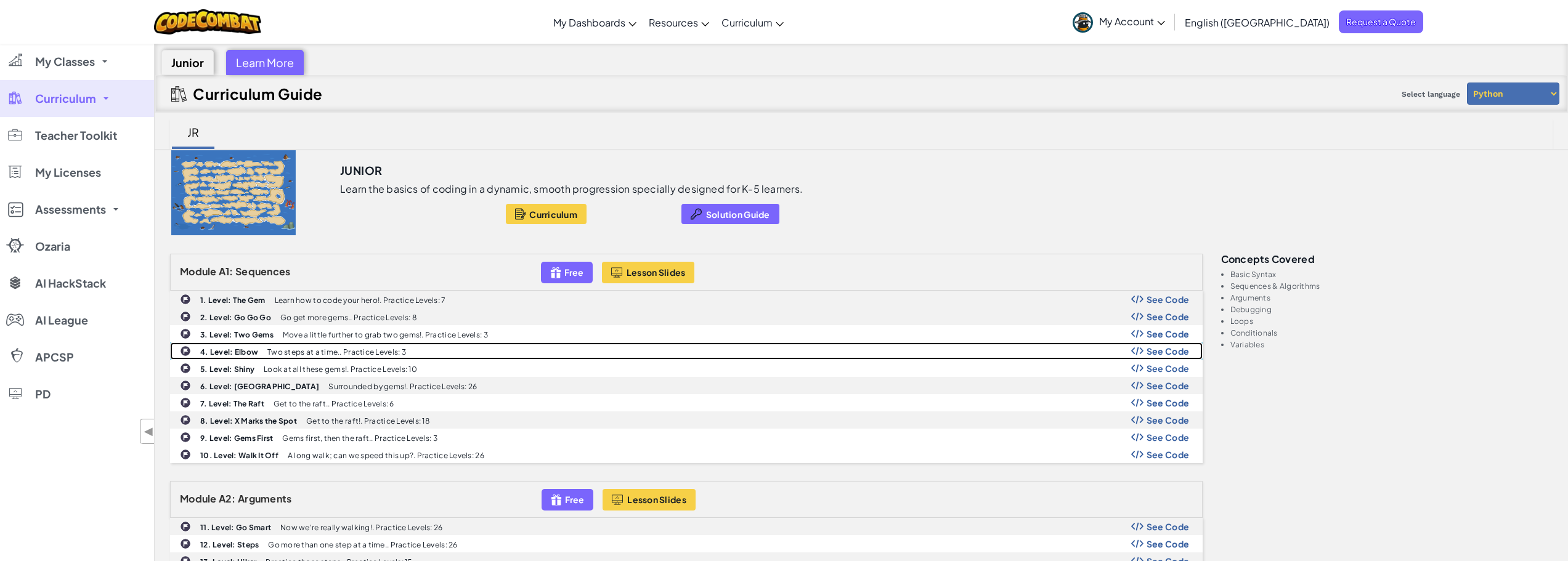
click at [304, 351] on p "Two steps at a time.. Practice Levels: 3" at bounding box center [336, 352] width 138 height 8
